Goal: Information Seeking & Learning: Check status

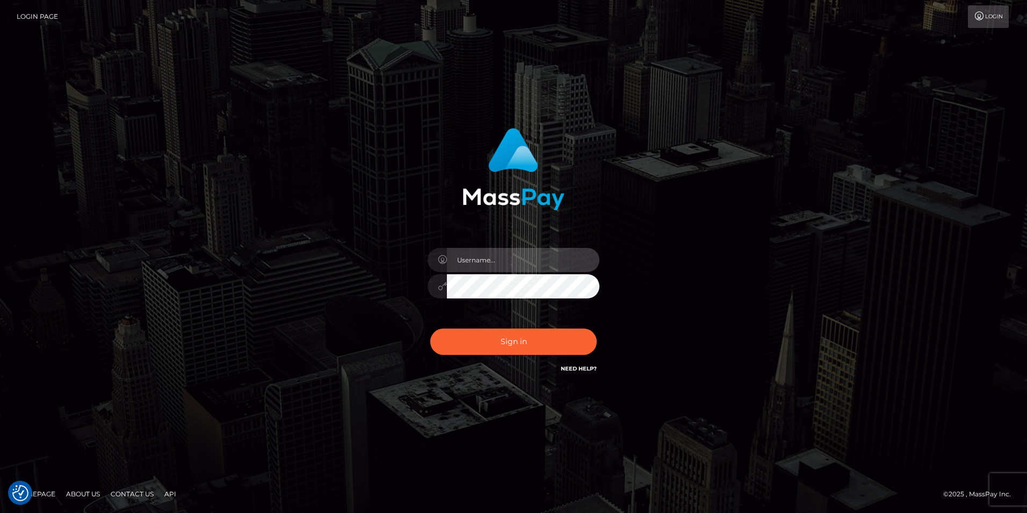
click at [508, 254] on input "text" at bounding box center [523, 260] width 153 height 24
click at [463, 267] on input "text" at bounding box center [523, 260] width 153 height 24
type input "LiatSilver"
click at [430, 328] on button "Sign in" at bounding box center [513, 341] width 167 height 26
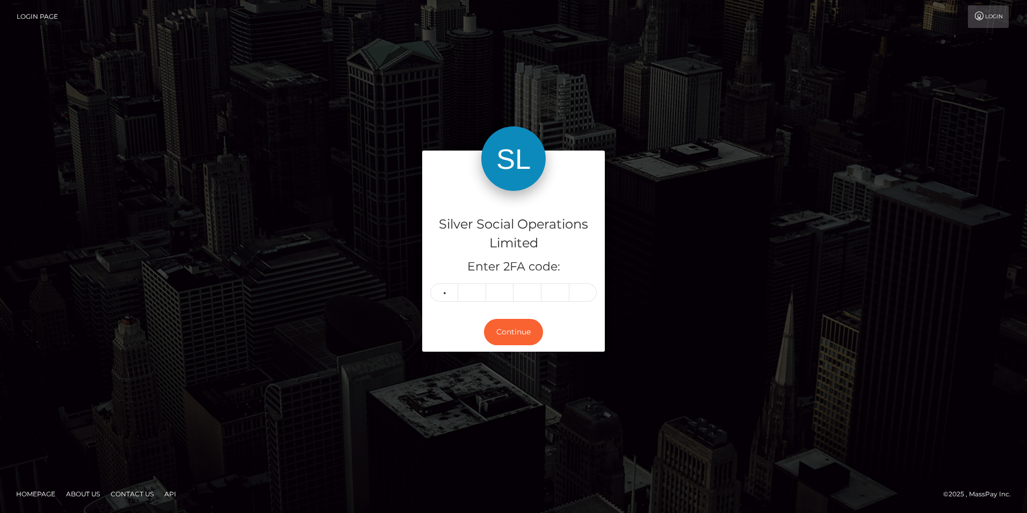
type input "0"
type input "7"
type input "6"
type input "0"
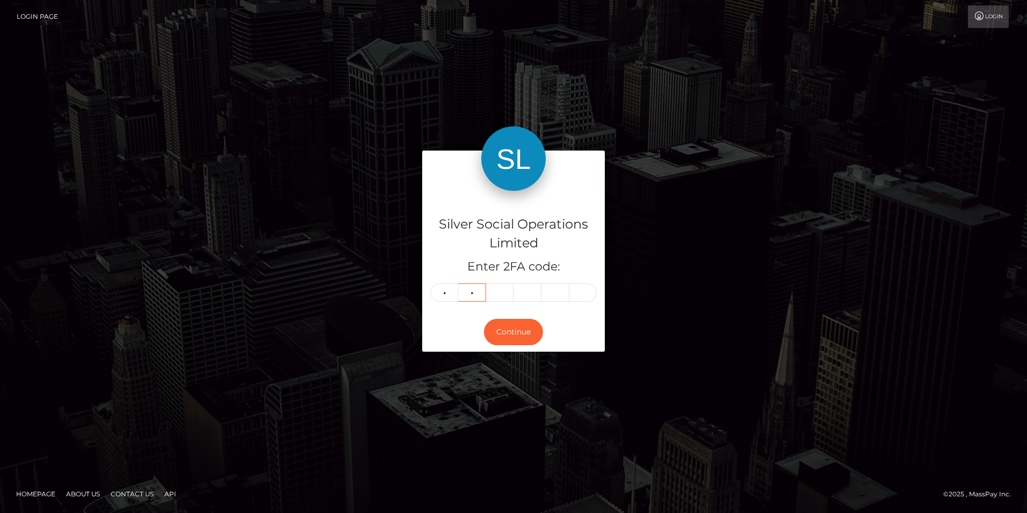
type input "7"
type input "9"
type input "7"
type input "6"
type input "5"
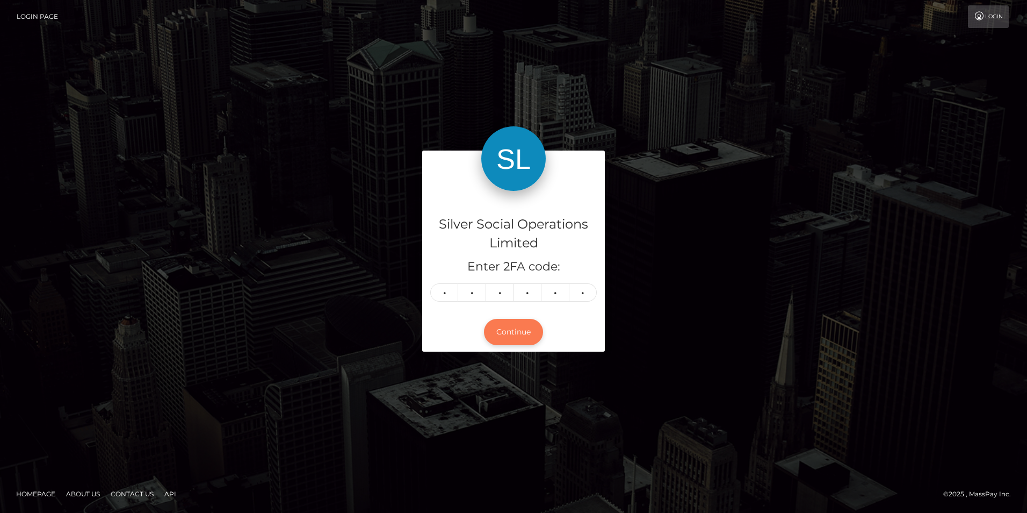
click at [515, 335] on button "Continue" at bounding box center [513, 332] width 59 height 26
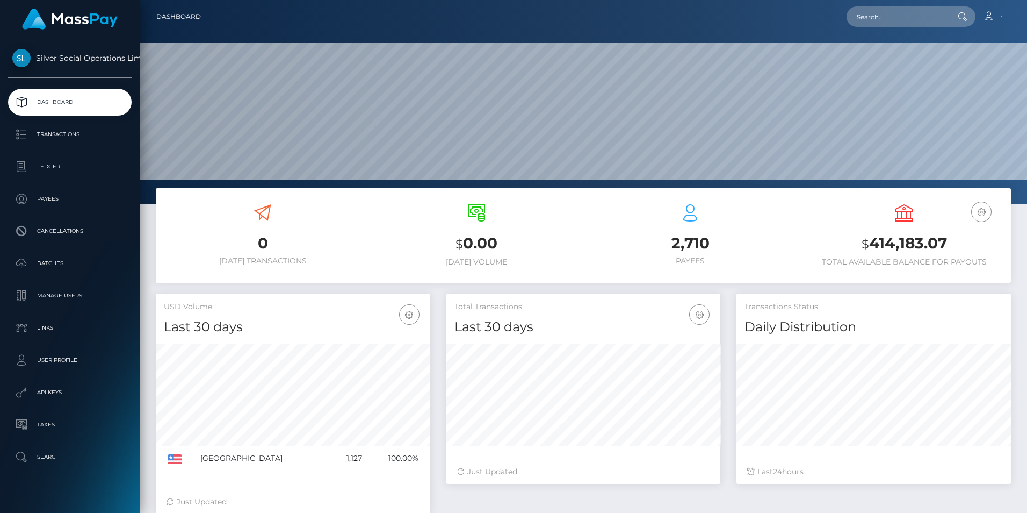
scroll to position [191, 274]
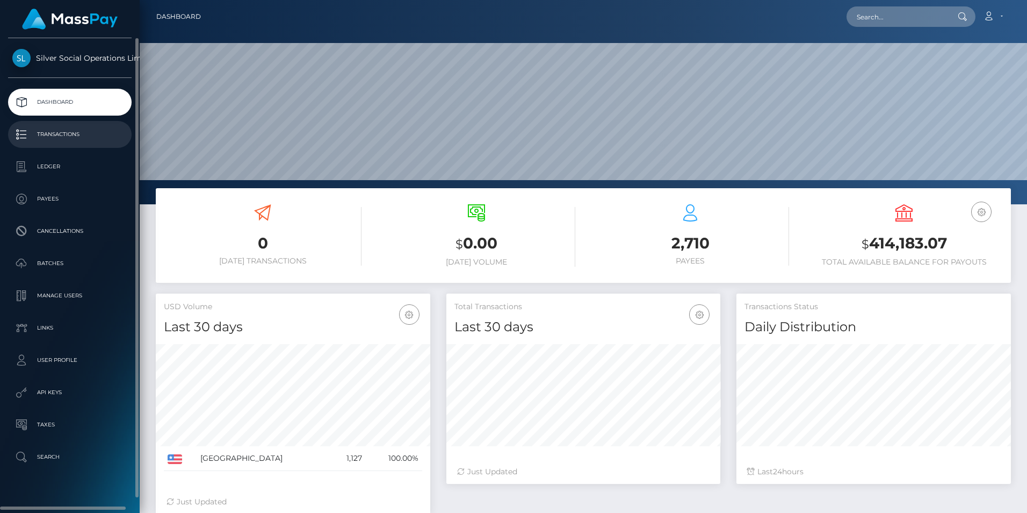
click at [58, 128] on p "Transactions" at bounding box center [69, 134] width 115 height 16
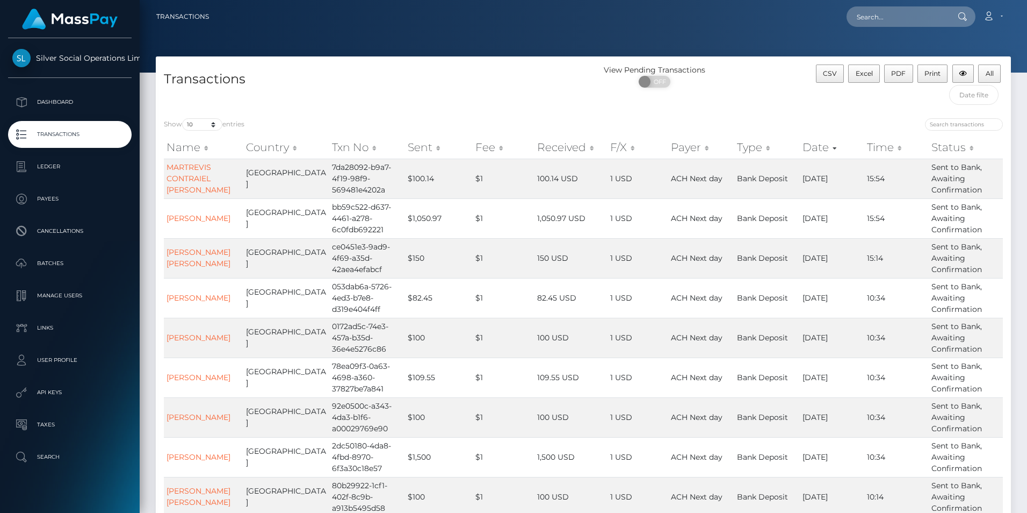
click at [418, 148] on th "Sent" at bounding box center [438, 146] width 67 height 21
click at [557, 145] on th "Received" at bounding box center [572, 146] width 74 height 21
click at [948, 149] on th "Status" at bounding box center [966, 146] width 74 height 21
click at [972, 148] on th "Status" at bounding box center [966, 146] width 74 height 21
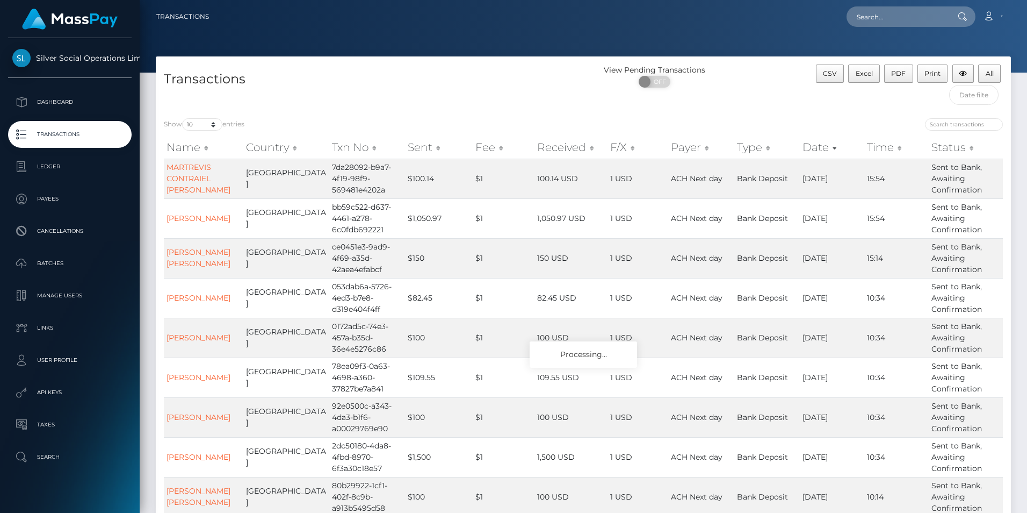
click at [972, 148] on th "Status" at bounding box center [966, 146] width 74 height 21
click at [660, 83] on span "OFF" at bounding box center [658, 82] width 27 height 12
checkbox input "true"
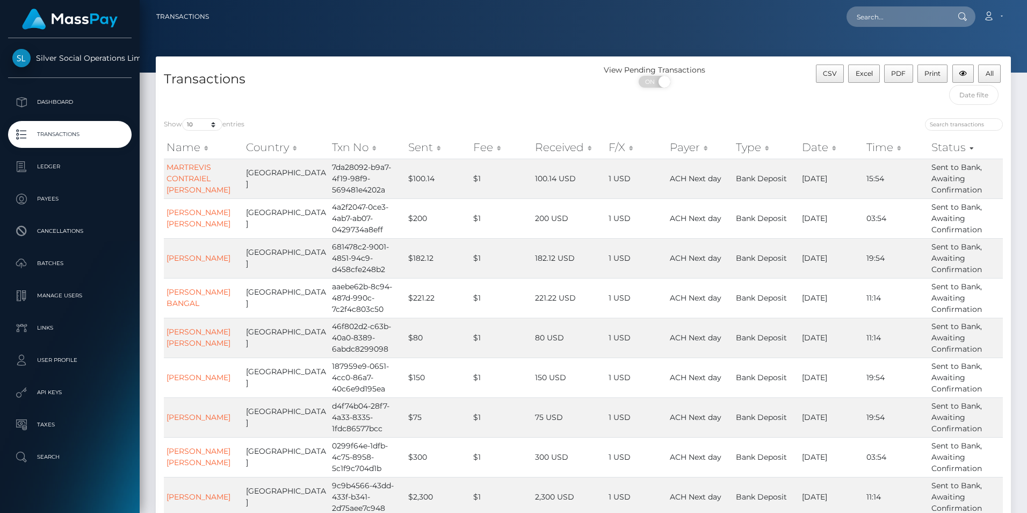
click at [971, 148] on th "Status" at bounding box center [966, 146] width 74 height 21
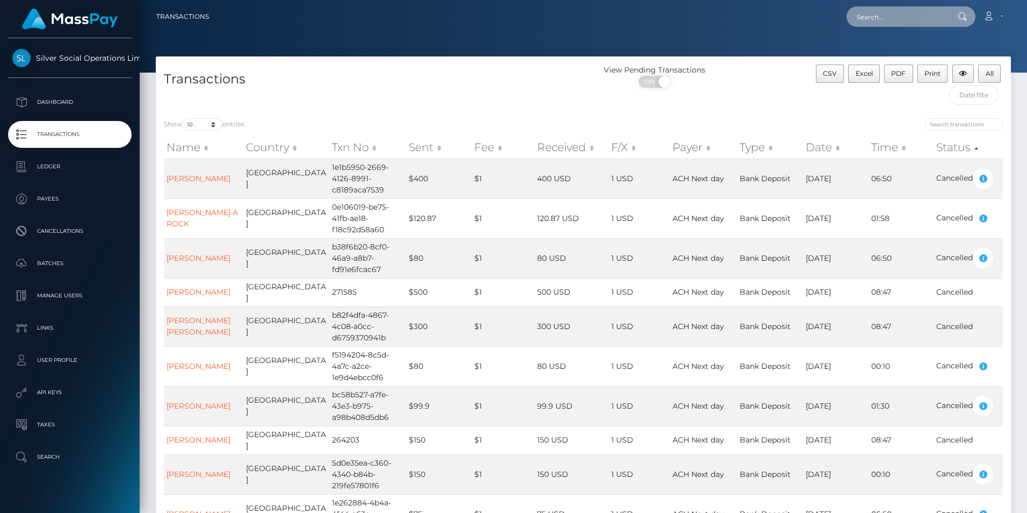
click at [884, 16] on input "text" at bounding box center [897, 16] width 101 height 20
paste input "68da9fa0-246f-4a7b-bcbd-682129d4ff57"
type input "68da9fa0-246f-4a7b-bcbd-682129d4ff57"
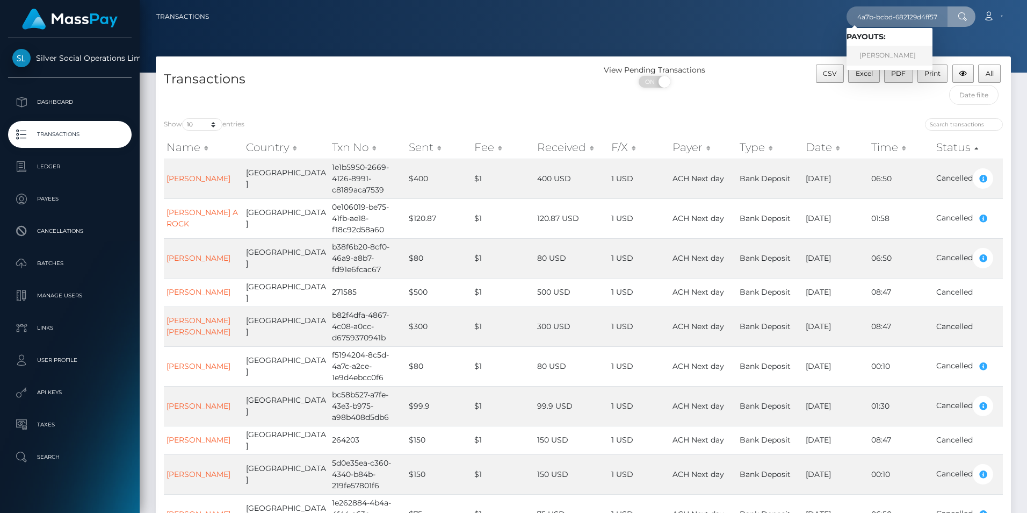
click at [895, 56] on link "TYLER M PRICE" at bounding box center [890, 56] width 86 height 20
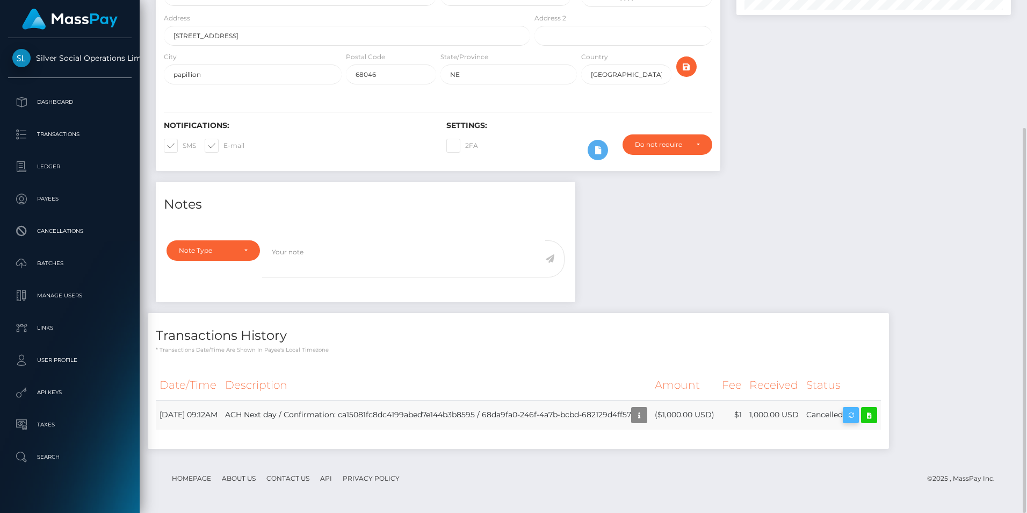
scroll to position [129, 274]
click at [865, 113] on div at bounding box center [874, 34] width 291 height 296
